Goal: Entertainment & Leisure: Consume media (video, audio)

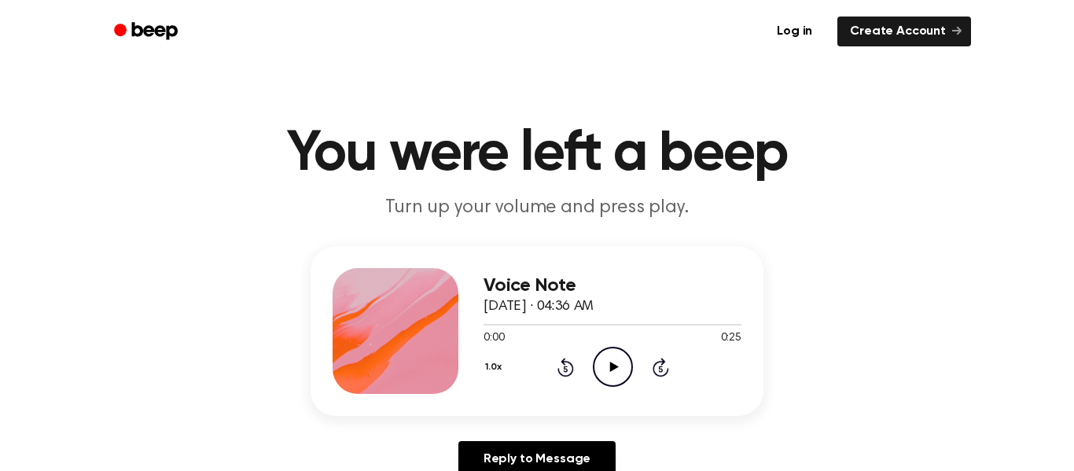
click at [598, 359] on icon "Play Audio" at bounding box center [613, 367] width 40 height 40
click at [623, 363] on icon "Play Audio" at bounding box center [613, 367] width 40 height 40
click at [605, 366] on icon "Play Audio" at bounding box center [613, 367] width 40 height 40
click at [603, 363] on icon "Play Audio" at bounding box center [613, 367] width 40 height 40
click at [631, 360] on circle at bounding box center [613, 367] width 39 height 39
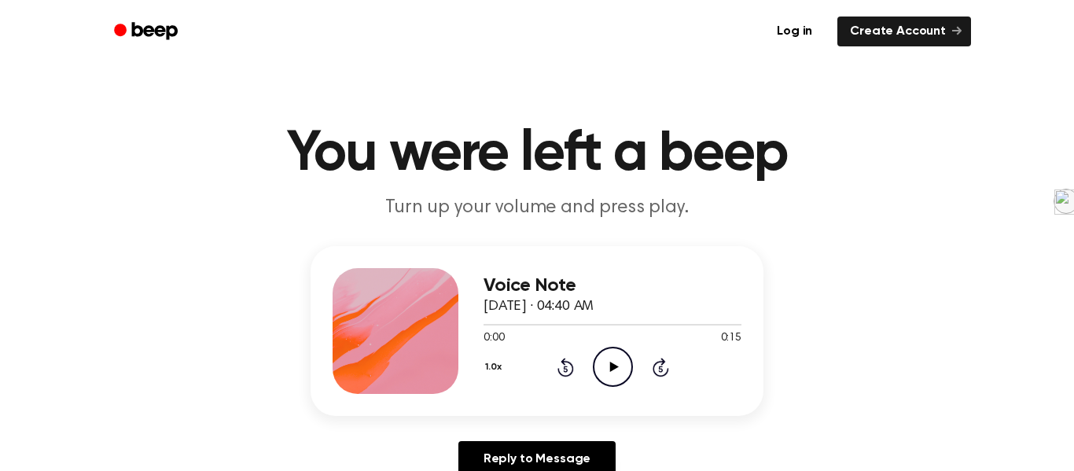
click at [609, 379] on icon "Play Audio" at bounding box center [613, 367] width 40 height 40
click at [617, 349] on circle at bounding box center [613, 367] width 39 height 39
click at [614, 361] on icon "Play Audio" at bounding box center [613, 367] width 40 height 40
click at [597, 352] on icon "Play Audio" at bounding box center [613, 367] width 40 height 40
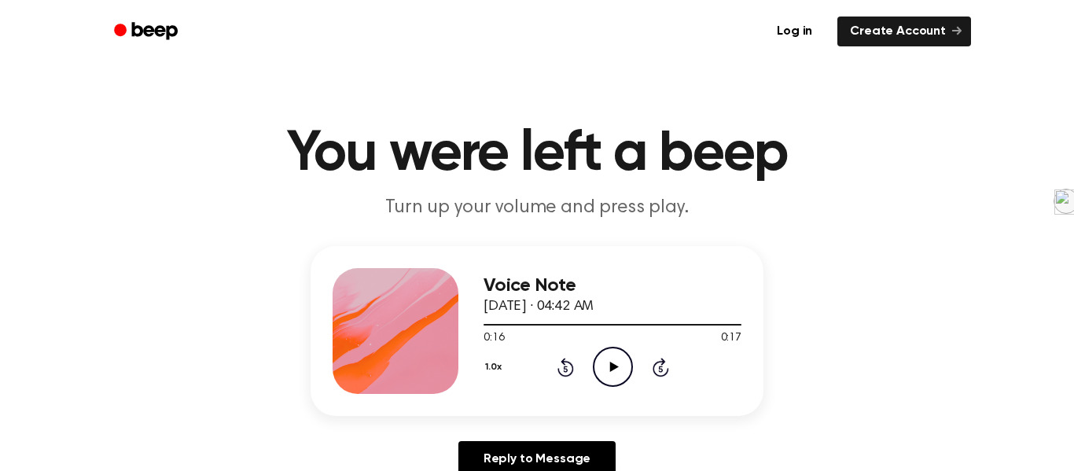
click at [618, 360] on icon "Play Audio" at bounding box center [613, 367] width 40 height 40
click at [623, 374] on icon "Play Audio" at bounding box center [613, 367] width 40 height 40
